Goal: Task Accomplishment & Management: Manage account settings

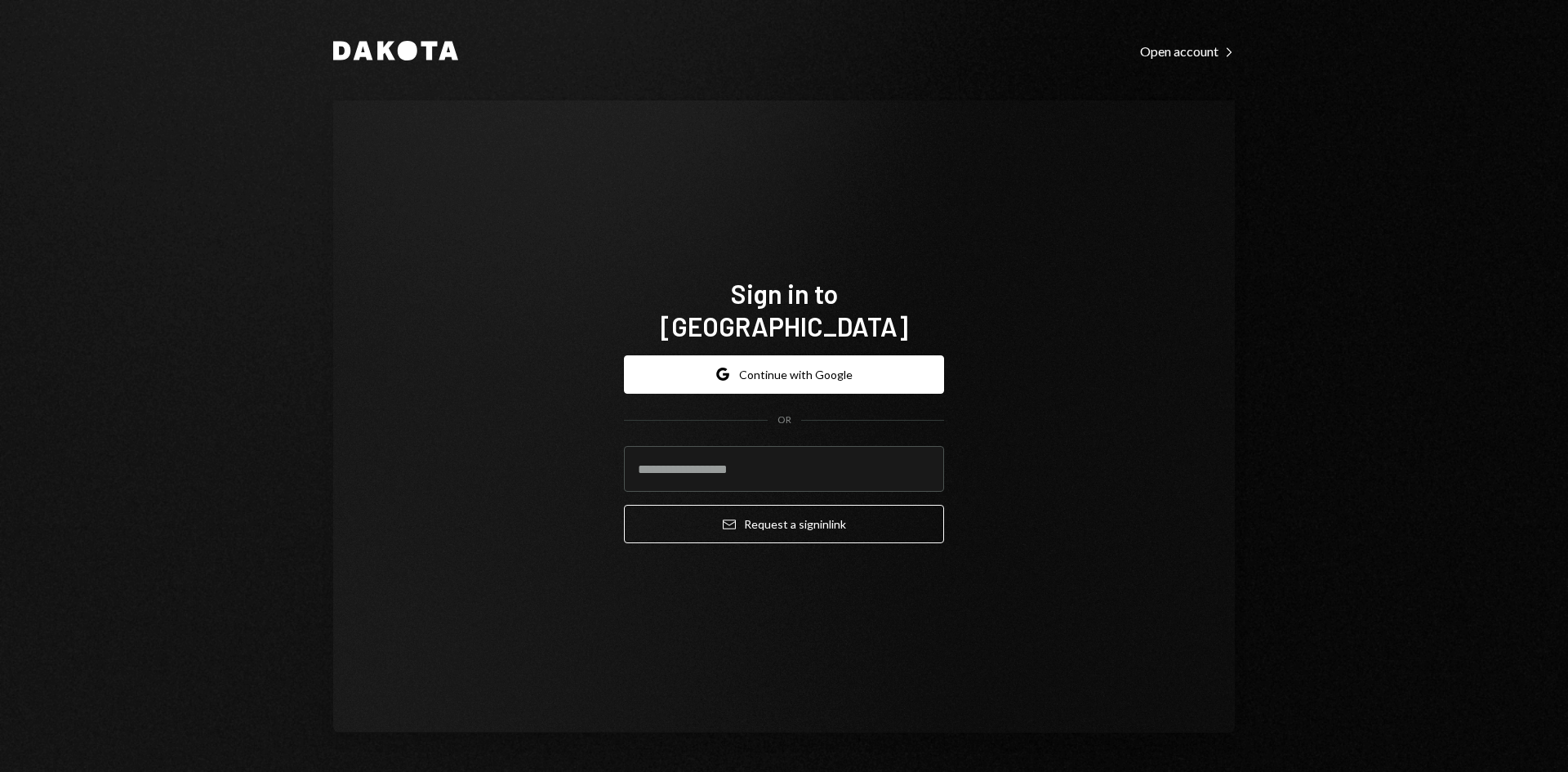
type input "**********"
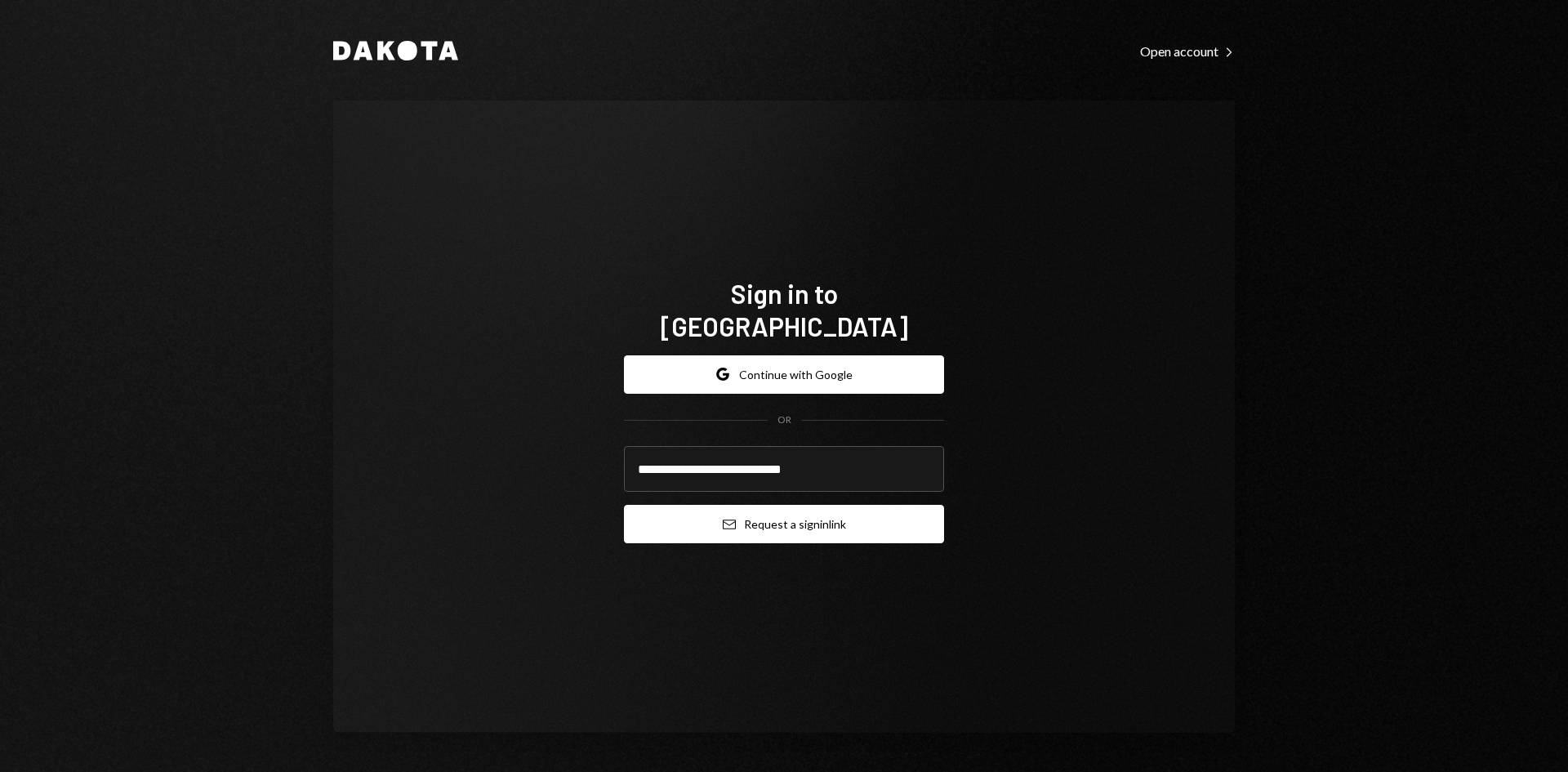
click at [792, 517] on button "Email Request a sign in link" at bounding box center [784, 524] width 320 height 39
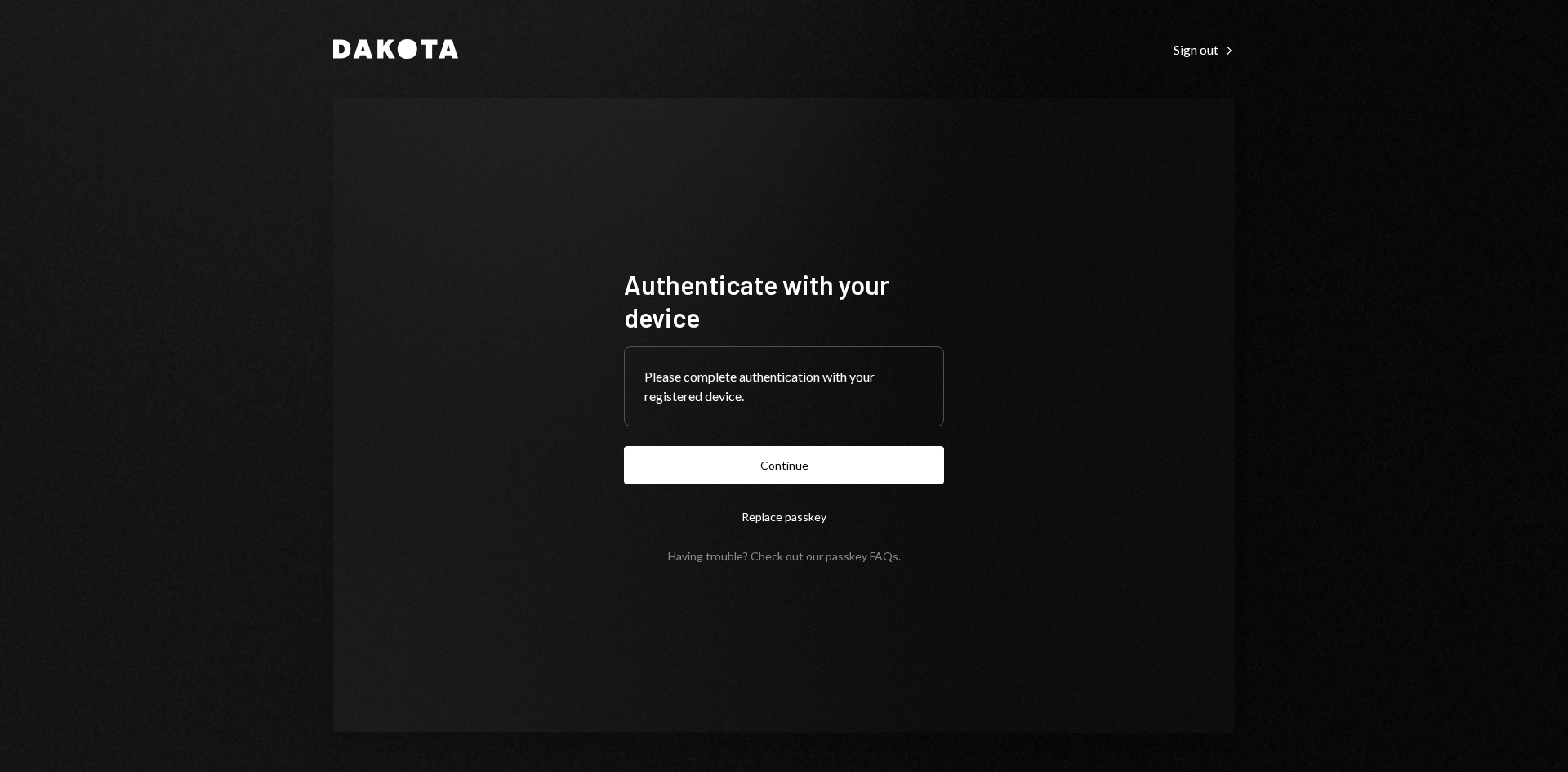
click at [871, 468] on button "Continue" at bounding box center [784, 465] width 320 height 39
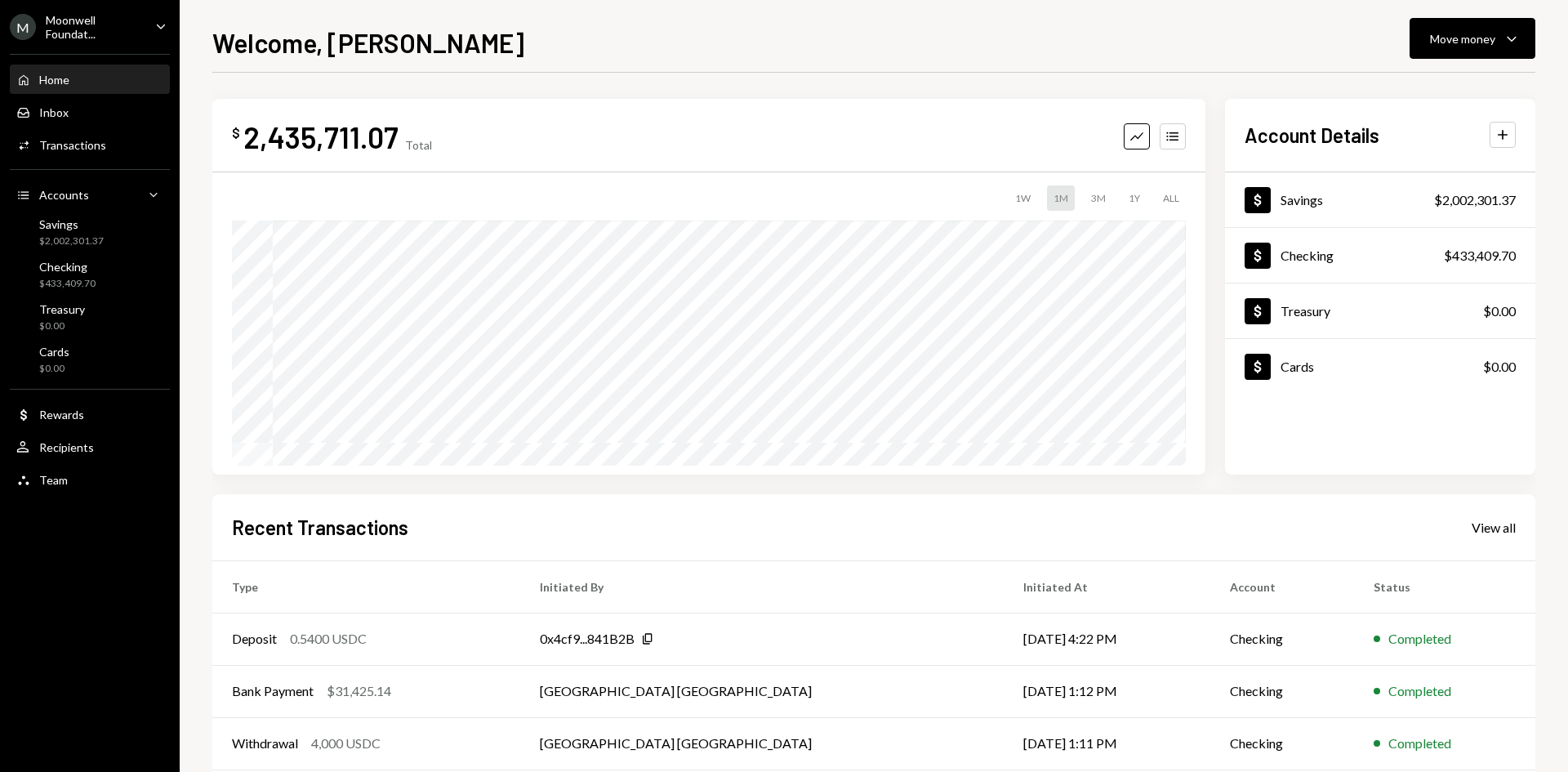
click at [142, 24] on div "[PERSON_NAME] Foundat... Caret Down" at bounding box center [90, 27] width 180 height 28
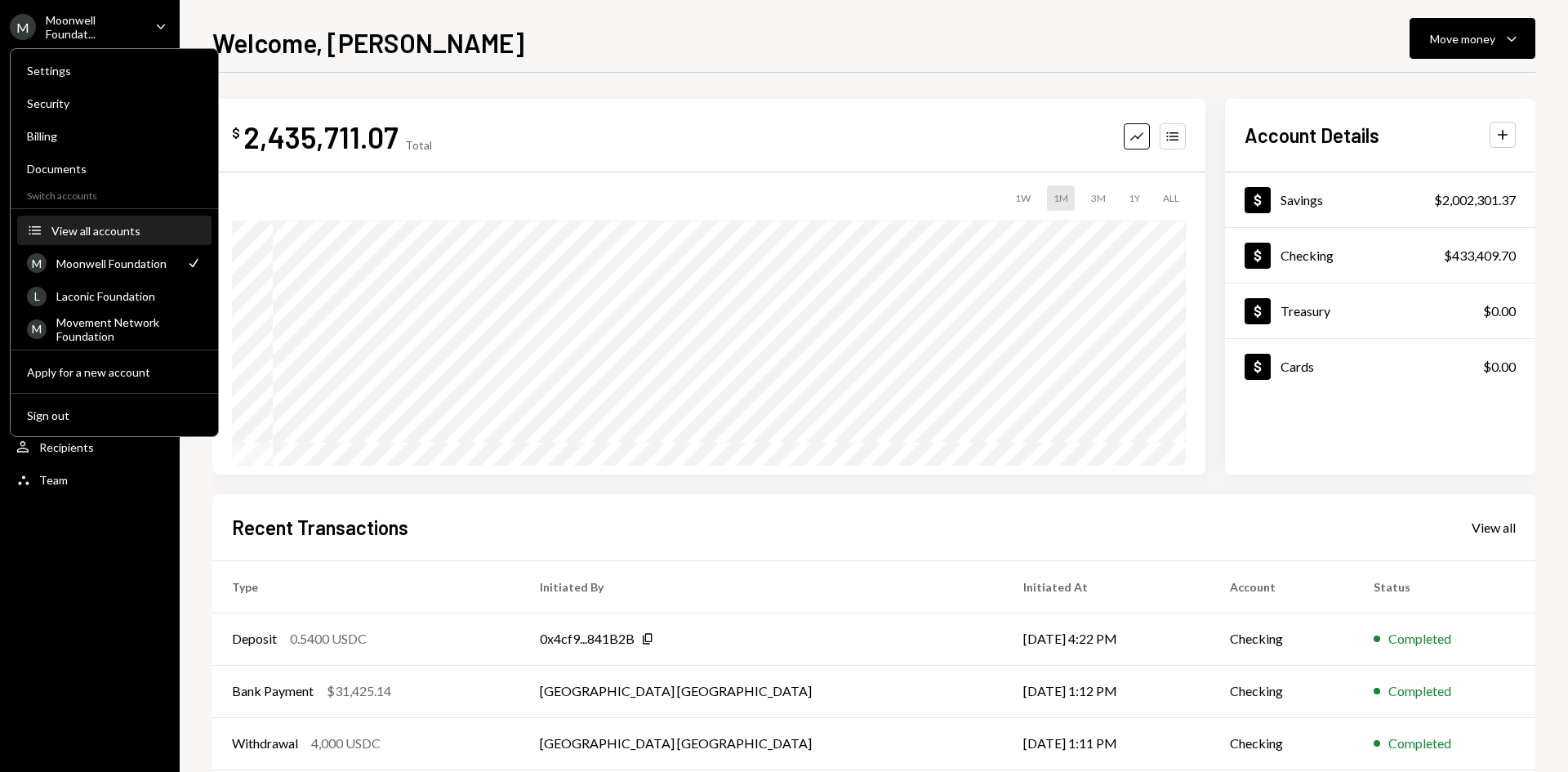
click at [116, 229] on div "View all accounts" at bounding box center [126, 231] width 150 height 14
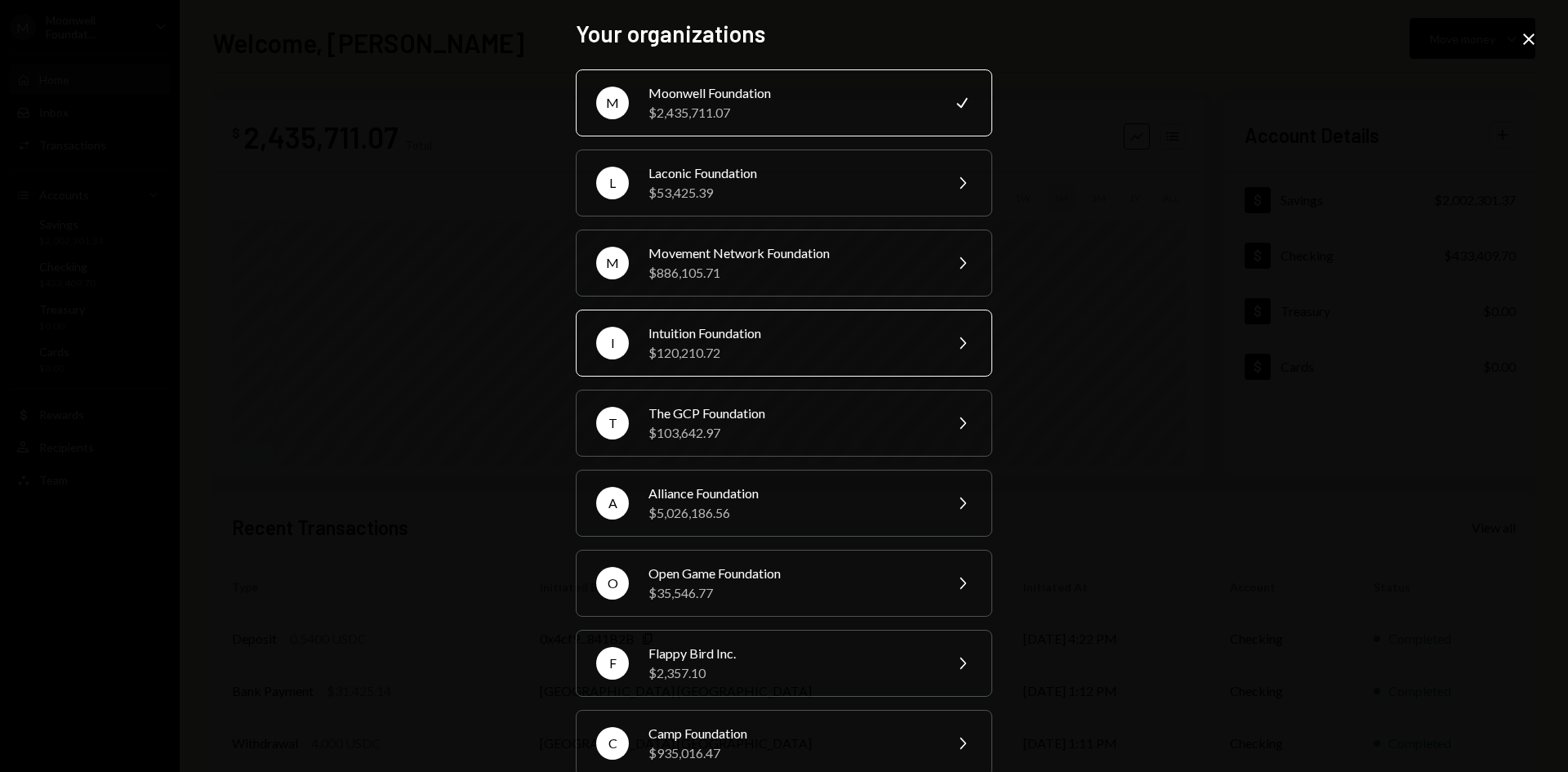
click at [791, 353] on div "$120,210.72" at bounding box center [791, 352] width 285 height 19
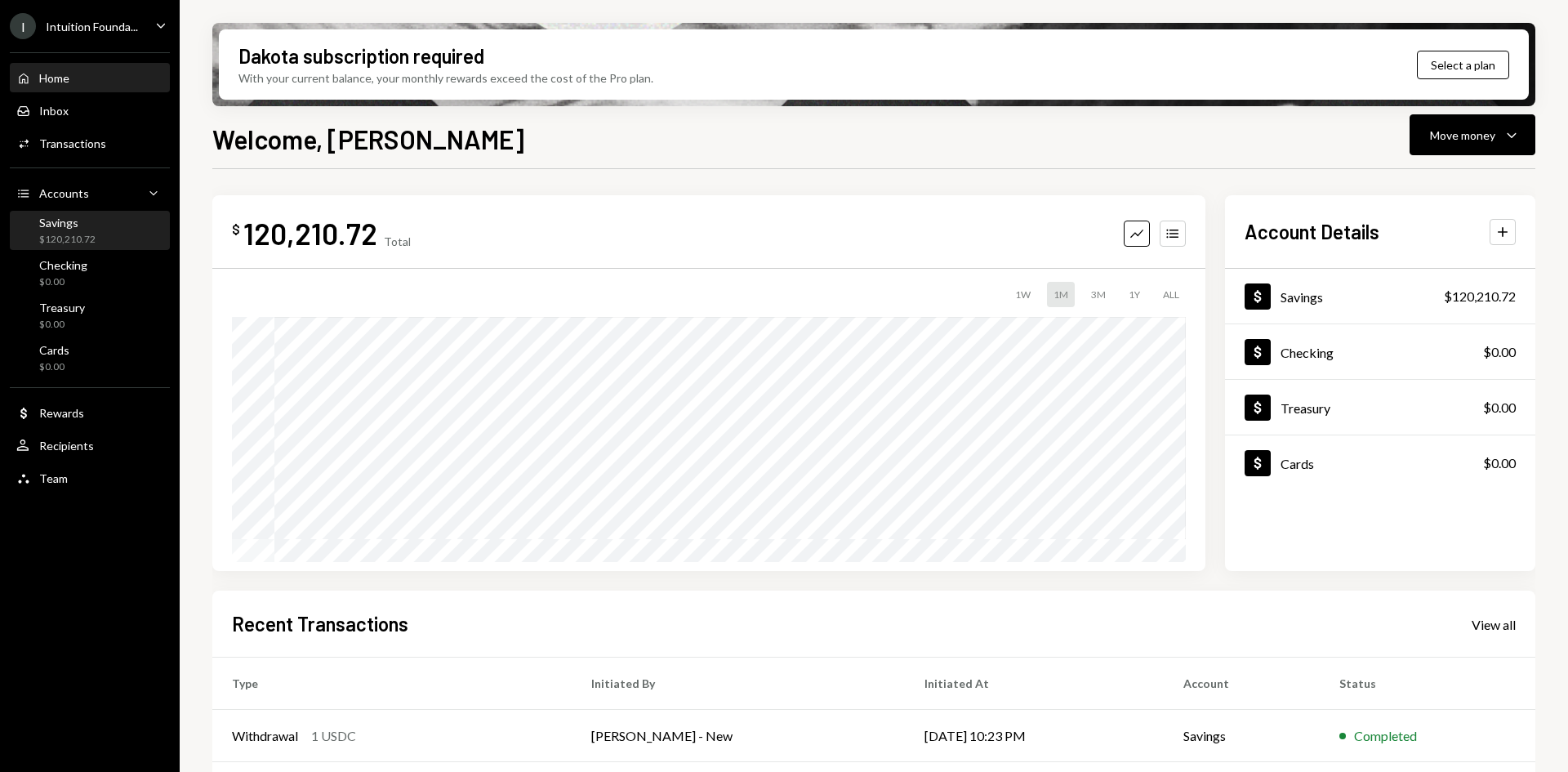
click at [90, 234] on div "$120,210.72" at bounding box center [68, 240] width 56 height 14
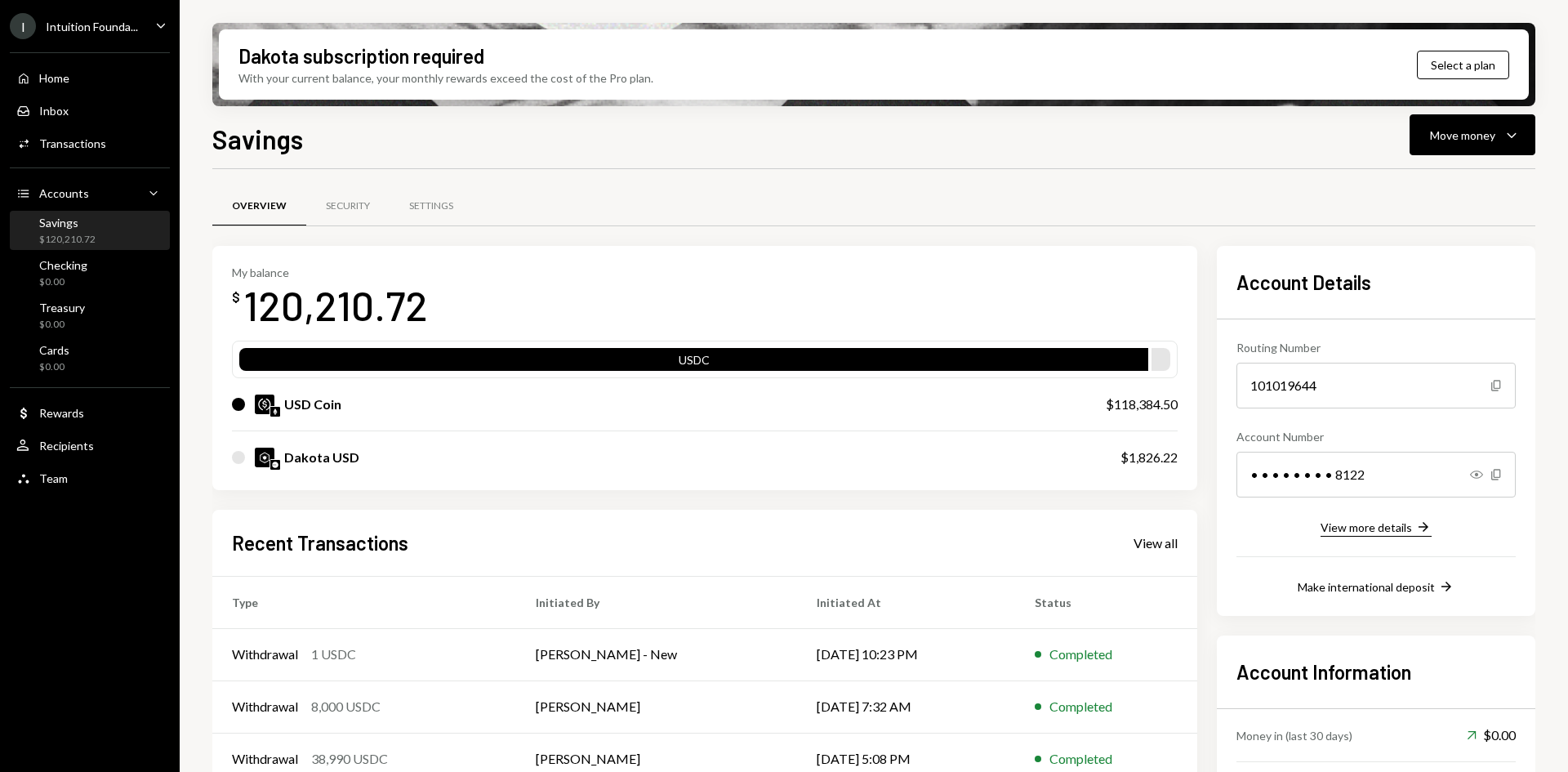
click at [1392, 529] on div "View more details" at bounding box center [1366, 527] width 91 height 14
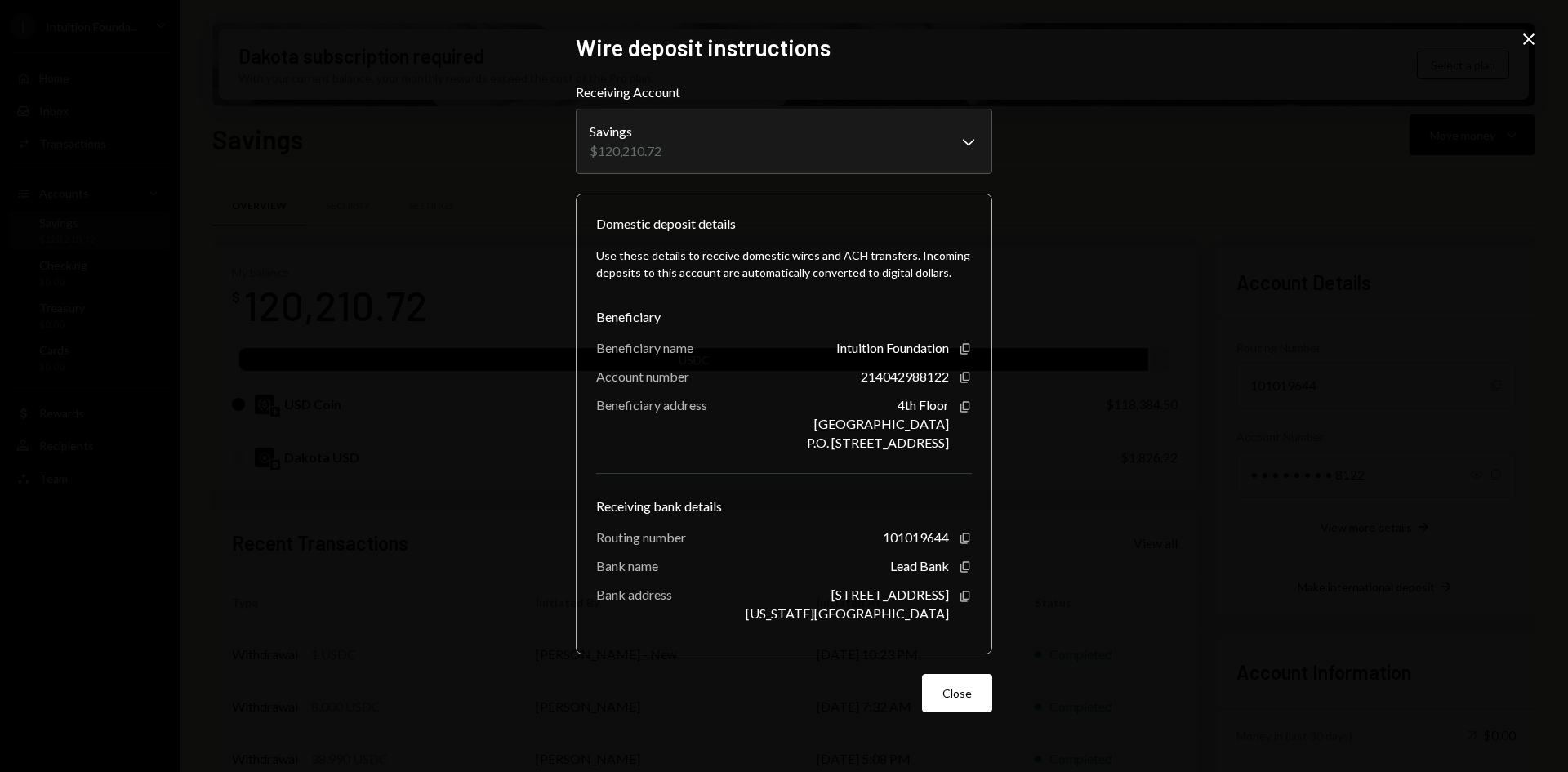
drag, startPoint x: 598, startPoint y: 346, endPoint x: 950, endPoint y: 447, distance: 366.2
click at [950, 447] on div "Use these details to receive domestic wires and ACH transfers. Incoming deposit…" at bounding box center [784, 434] width 376 height 400
copy div "Beneficiary name Intuition Foundation Copy Account number 214042988122 Copy Ben…"
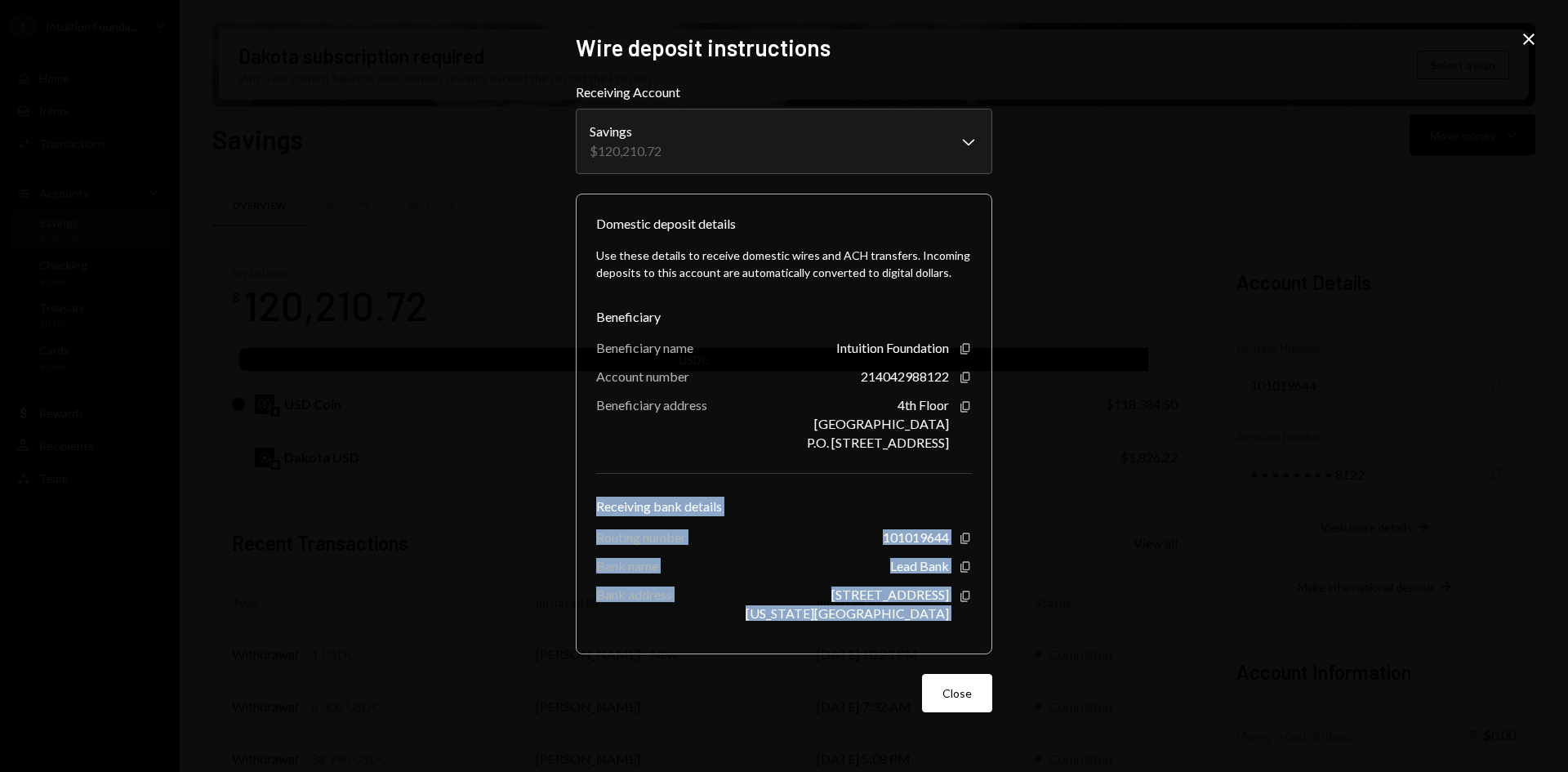
drag, startPoint x: 599, startPoint y: 505, endPoint x: 971, endPoint y: 615, distance: 387.9
click at [971, 615] on div "Use these details to receive domestic wires and ACH transfers. Incoming deposit…" at bounding box center [784, 434] width 376 height 400
copy div "Receiving bank details Routing number [FINANCIAL_ID] Copy Bank name Lead Bank C…"
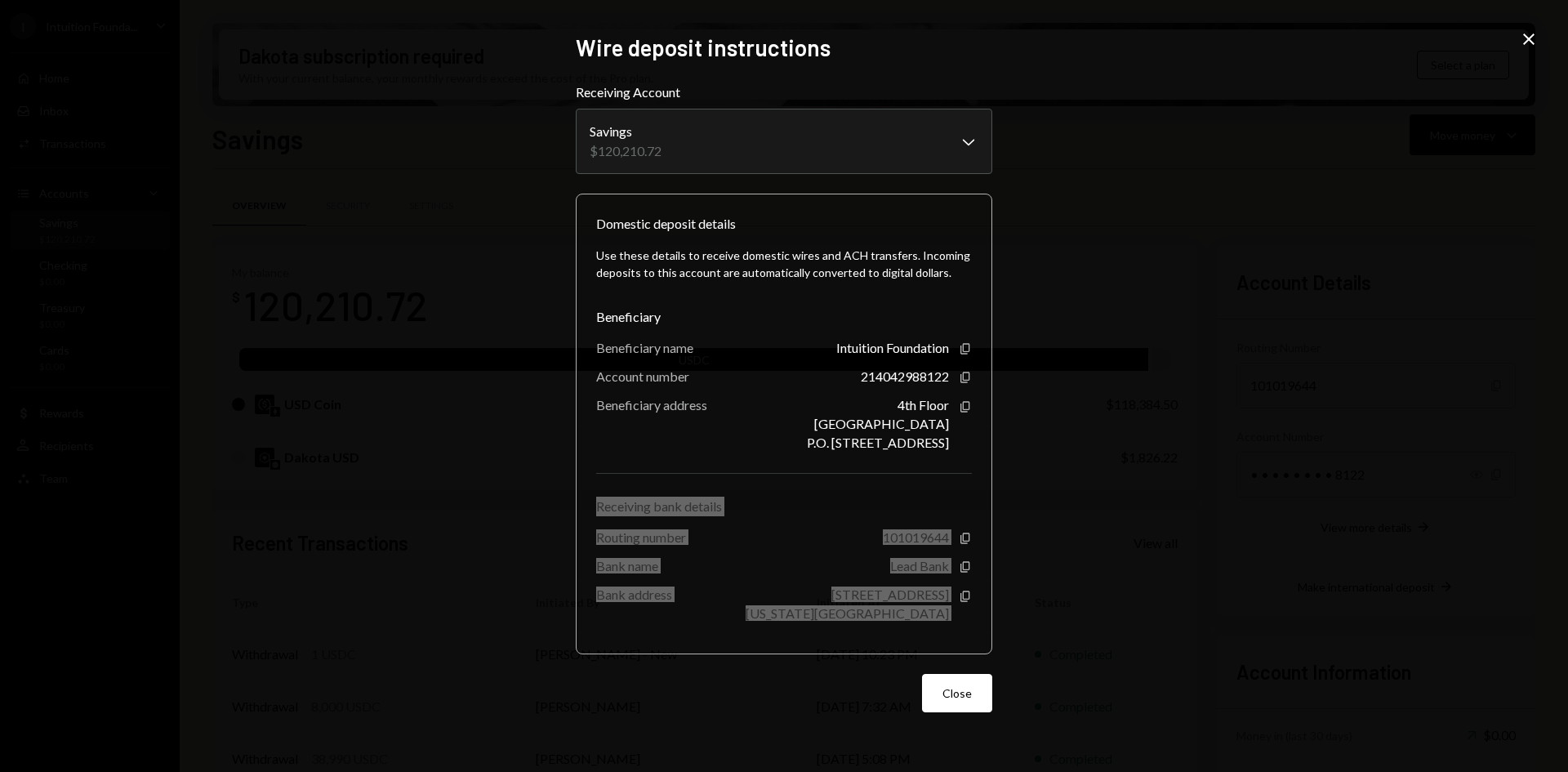
drag, startPoint x: 962, startPoint y: 346, endPoint x: 1014, endPoint y: 372, distance: 58.1
click at [962, 346] on icon "Copy" at bounding box center [965, 349] width 13 height 13
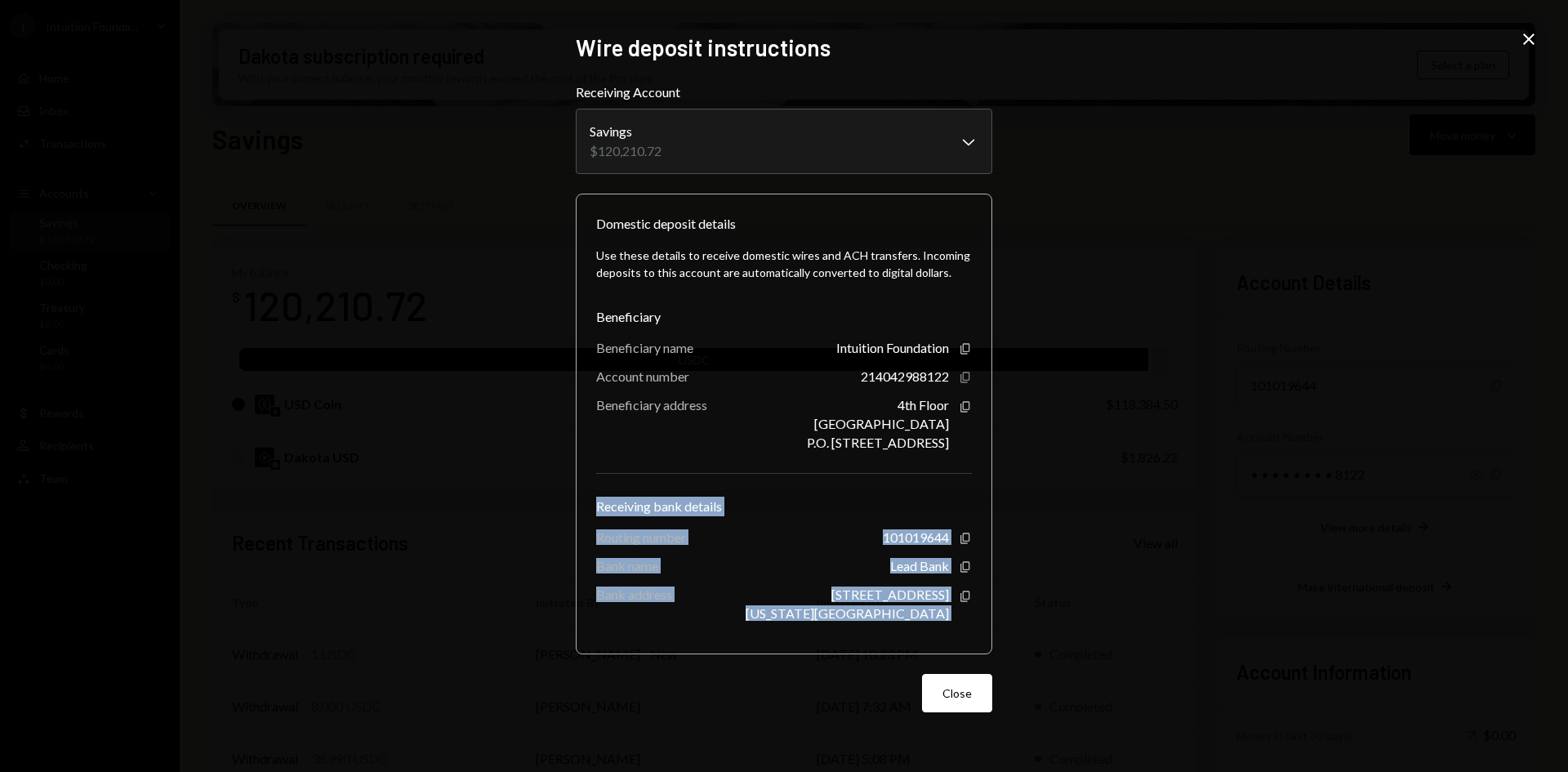
click at [969, 372] on icon "button" at bounding box center [965, 377] width 9 height 11
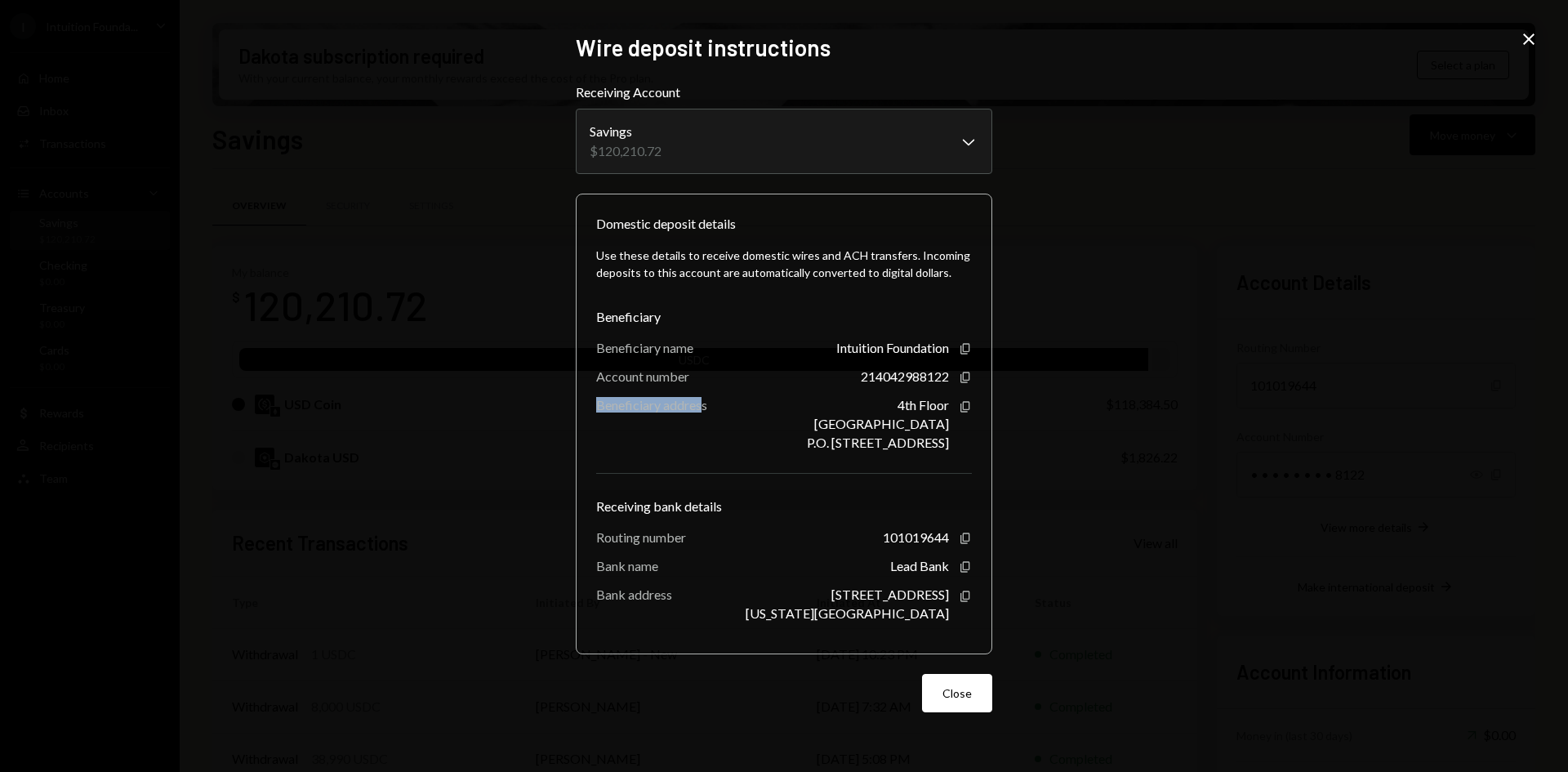
drag, startPoint x: 596, startPoint y: 405, endPoint x: 705, endPoint y: 409, distance: 109.1
click at [705, 409] on div "Beneficiary address" at bounding box center [652, 405] width 111 height 16
click at [807, 408] on div "[GEOGRAPHIC_DATA] P.O. [STREET_ADDRESS]" at bounding box center [878, 423] width 142 height 53
drag, startPoint x: 597, startPoint y: 403, endPoint x: 708, endPoint y: 402, distance: 111.0
click at [707, 402] on div "Beneficiary address" at bounding box center [652, 405] width 111 height 16
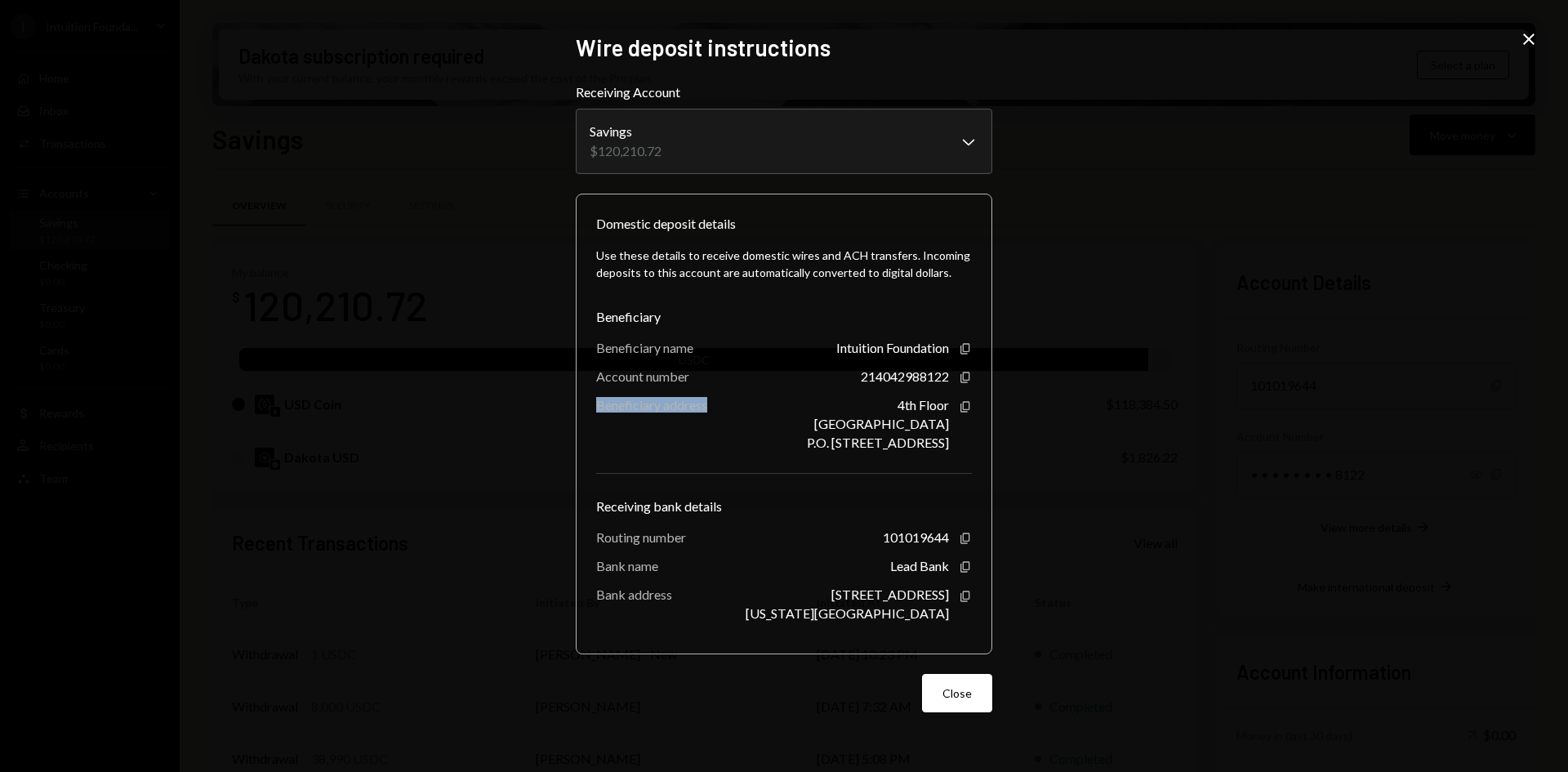
copy div "Beneficiary address"
click at [963, 410] on icon "Copy" at bounding box center [965, 407] width 13 height 13
click at [962, 540] on icon "Copy" at bounding box center [965, 538] width 13 height 13
click at [962, 563] on icon "Copy" at bounding box center [965, 566] width 13 height 13
click at [972, 591] on div "Domestic deposit details Use these details to receive domestic wires and ACH tr…" at bounding box center [784, 423] width 416 height 460
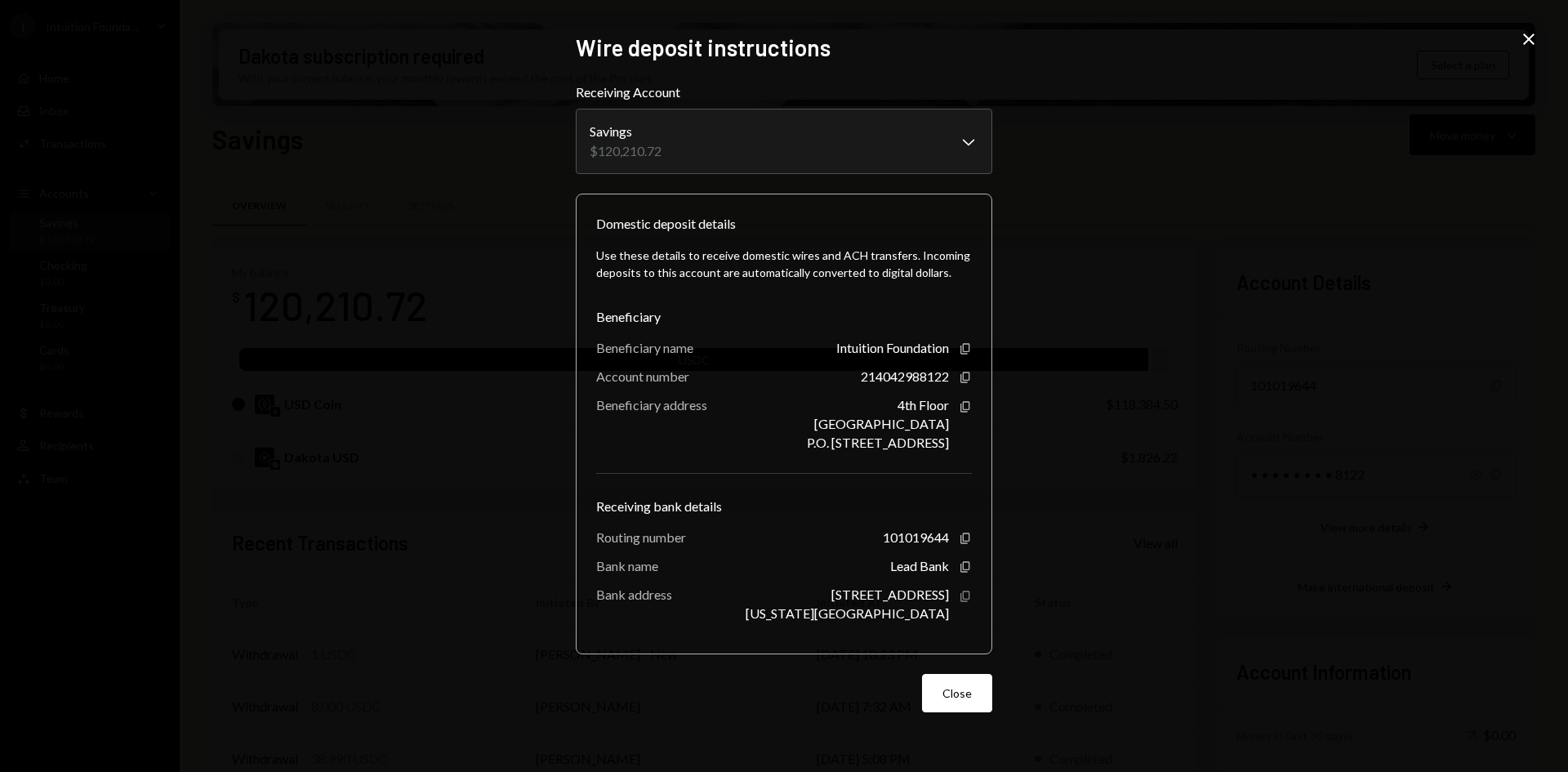
click at [969, 595] on icon "button" at bounding box center [965, 596] width 9 height 11
